Goal: Task Accomplishment & Management: Use online tool/utility

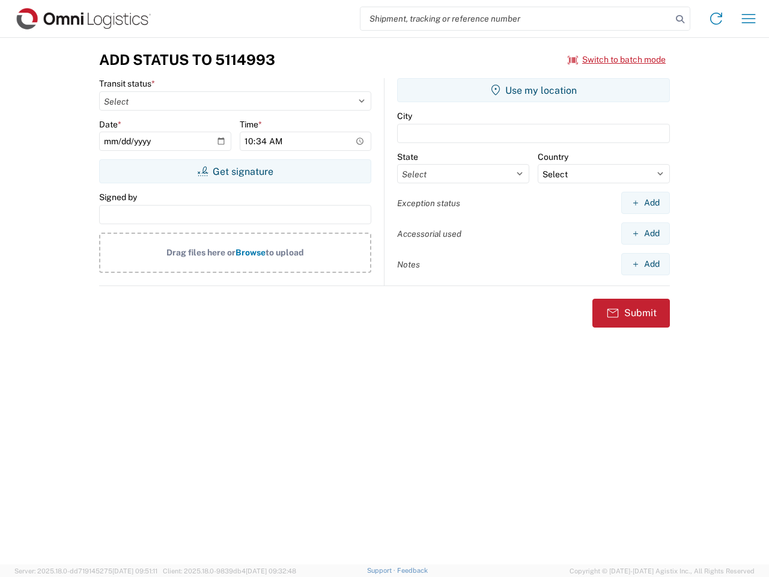
click at [516, 19] on input "search" at bounding box center [515, 18] width 311 height 23
click at [680, 19] on icon at bounding box center [680, 19] width 17 height 17
click at [716, 19] on icon at bounding box center [715, 18] width 19 height 19
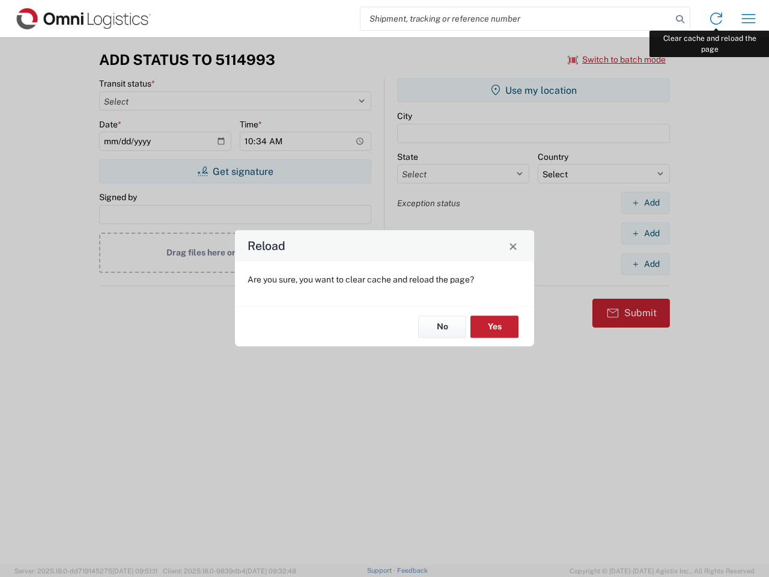
click at [749, 19] on div "Reload Are you sure, you want to clear cache and reload the page? No Yes" at bounding box center [384, 288] width 769 height 577
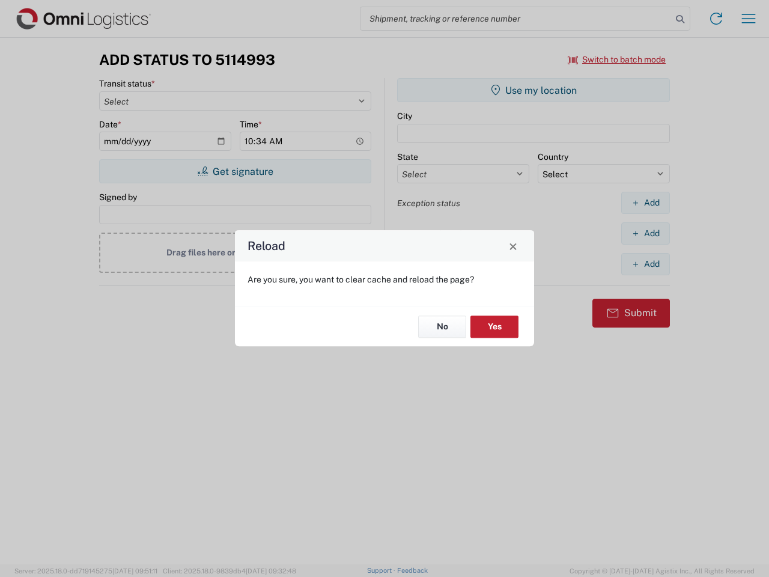
click at [617, 59] on div "Reload Are you sure, you want to clear cache and reload the page? No Yes" at bounding box center [384, 288] width 769 height 577
click at [235, 171] on div "Reload Are you sure, you want to clear cache and reload the page? No Yes" at bounding box center [384, 288] width 769 height 577
click at [533, 90] on div "Reload Are you sure, you want to clear cache and reload the page? No Yes" at bounding box center [384, 288] width 769 height 577
click at [645, 202] on div "Reload Are you sure, you want to clear cache and reload the page? No Yes" at bounding box center [384, 288] width 769 height 577
click at [645, 233] on div "Reload Are you sure, you want to clear cache and reload the page? No Yes" at bounding box center [384, 288] width 769 height 577
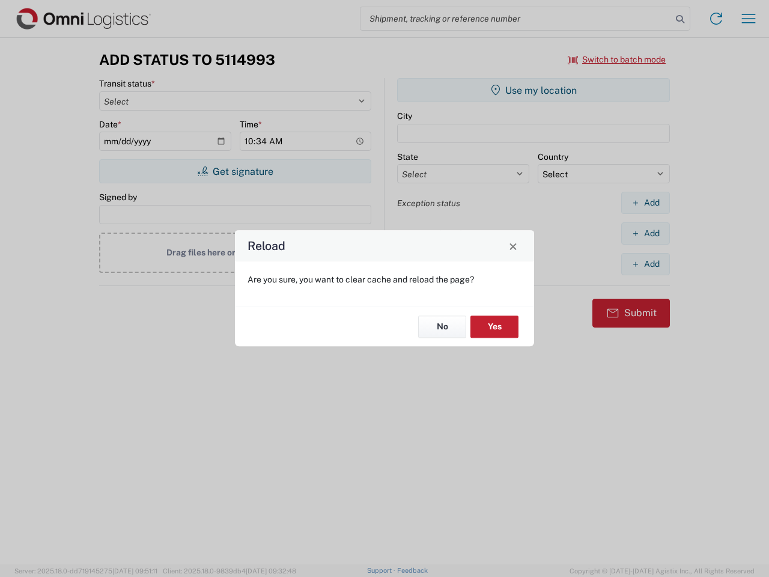
click at [645, 264] on div "Reload Are you sure, you want to clear cache and reload the page? No Yes" at bounding box center [384, 288] width 769 height 577
